Goal: Task Accomplishment & Management: Manage account settings

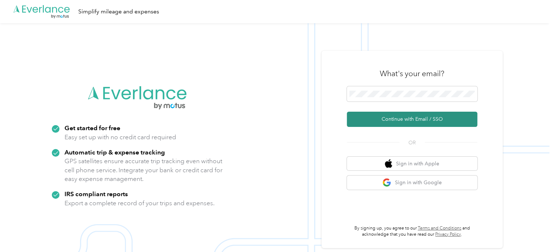
click at [376, 118] on button "Continue with Email / SSO" at bounding box center [412, 119] width 130 height 15
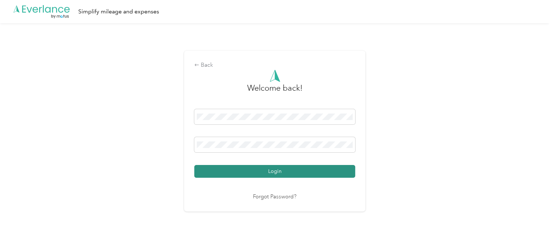
click at [244, 171] on button "Login" at bounding box center [274, 171] width 161 height 13
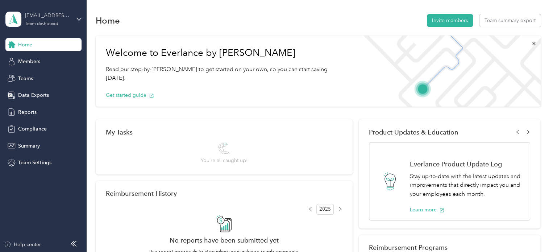
click at [42, 23] on div "Team dashboard" at bounding box center [41, 24] width 33 height 4
click at [31, 76] on div "Personal dashboard" at bounding box center [35, 76] width 46 height 8
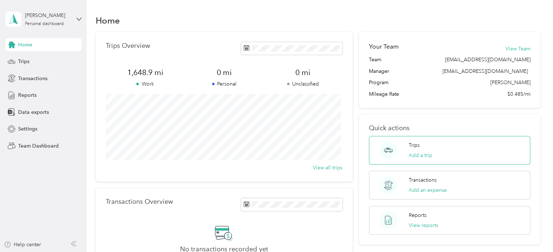
click at [415, 145] on p "Trips" at bounding box center [414, 145] width 11 height 8
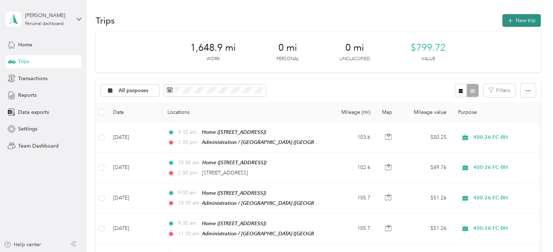
click at [517, 17] on button "New trip" at bounding box center [521, 20] width 38 height 13
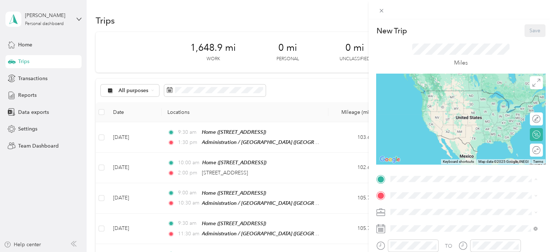
click at [428, 105] on div "Home [STREET_ADDRESS]" at bounding box center [427, 97] width 46 height 15
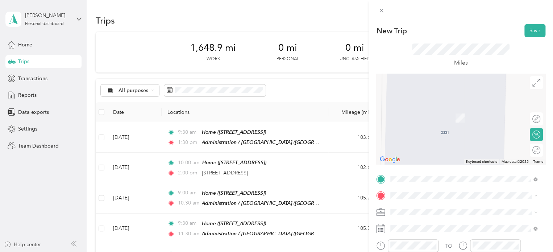
click at [425, 110] on span "[STREET_ADDRESS][US_STATE]" at bounding box center [440, 106] width 72 height 7
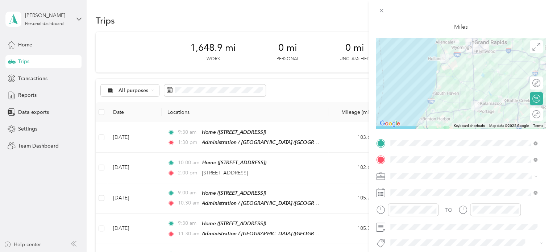
scroll to position [72, 0]
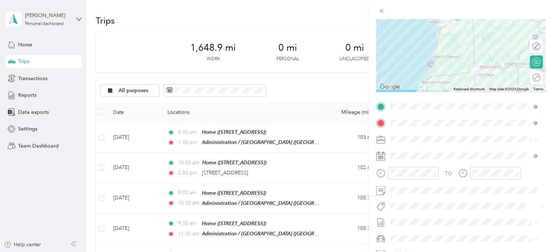
click at [416, 189] on span "400-26 FC-BH" at bounding box center [409, 190] width 32 height 6
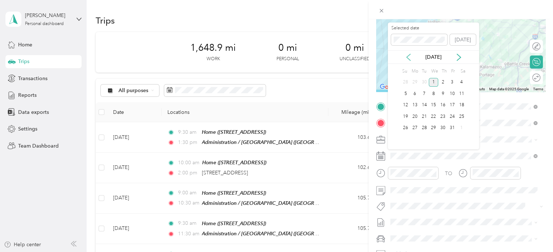
click at [408, 56] on icon at bounding box center [409, 57] width 4 height 7
click at [452, 114] on div "26" at bounding box center [451, 116] width 9 height 9
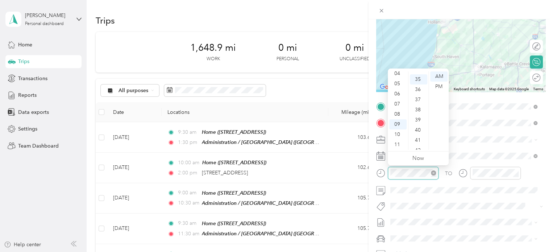
scroll to position [355, 0]
click at [399, 144] on div "11" at bounding box center [397, 145] width 17 height 10
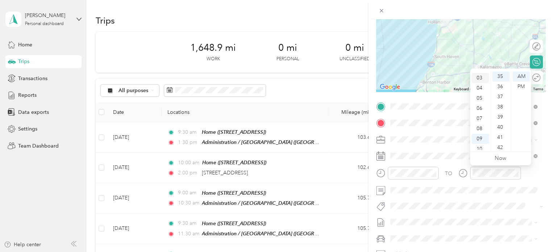
click at [480, 79] on div "03" at bounding box center [479, 78] width 17 height 10
click at [501, 75] on div "00" at bounding box center [500, 76] width 17 height 10
click at [519, 87] on div "PM" at bounding box center [520, 87] width 17 height 10
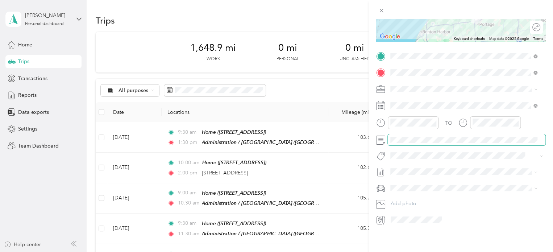
scroll to position [19, 0]
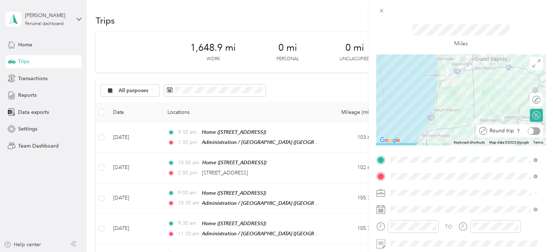
click at [530, 131] on div at bounding box center [534, 131] width 13 height 8
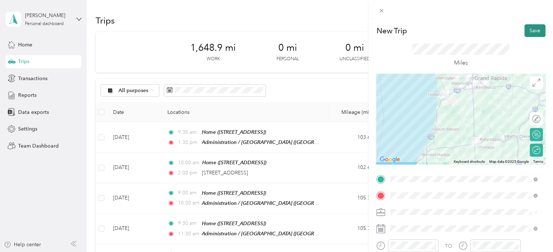
click at [532, 30] on button "Save" at bounding box center [534, 30] width 21 height 13
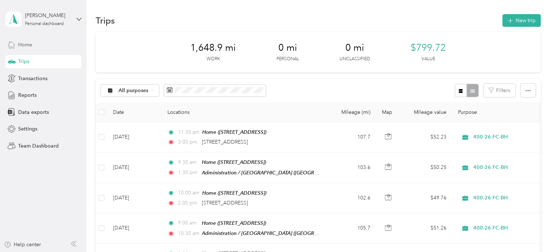
click at [16, 43] on div "Home" at bounding box center [43, 44] width 76 height 13
